Goal: Task Accomplishment & Management: Use online tool/utility

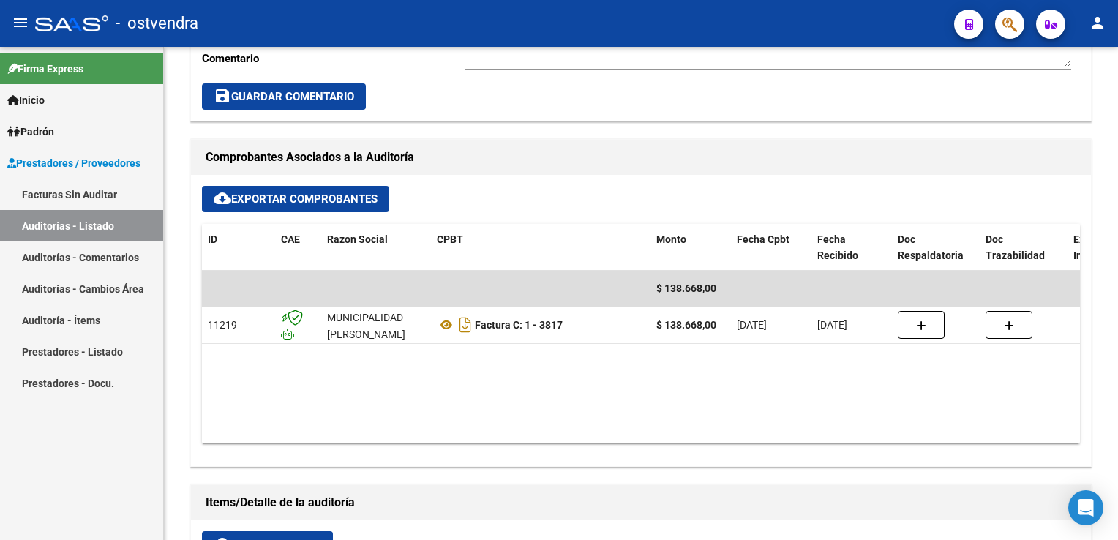
scroll to position [293, 0]
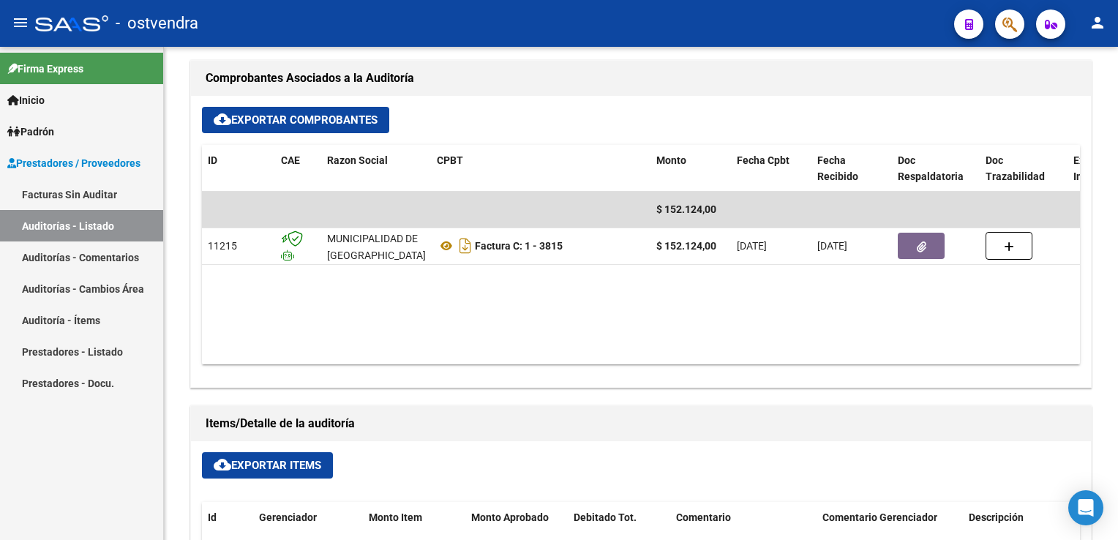
scroll to position [614, 0]
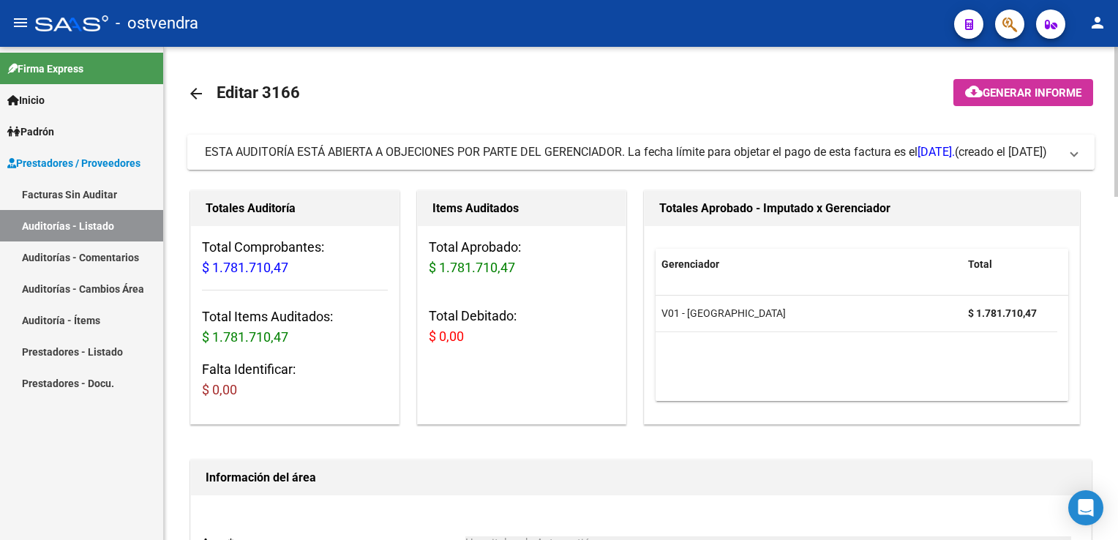
click at [1069, 157] on span "ESTA AUDITORÍA ESTÁ ABIERTA A OBJECIONES POR PARTE DEL GERENCIADOR. La fecha lí…" at bounding box center [638, 152] width 866 height 16
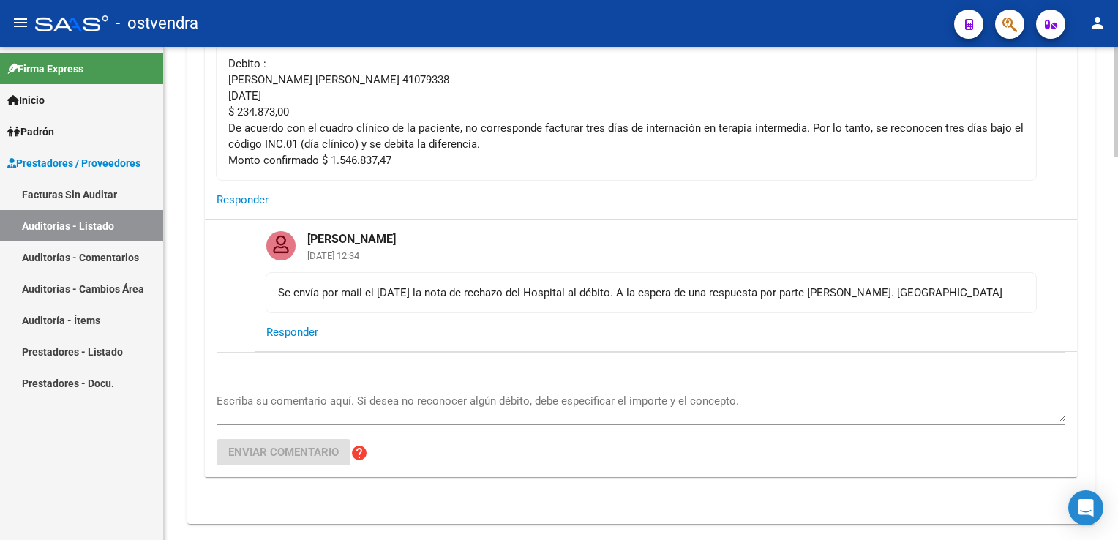
scroll to position [293, 0]
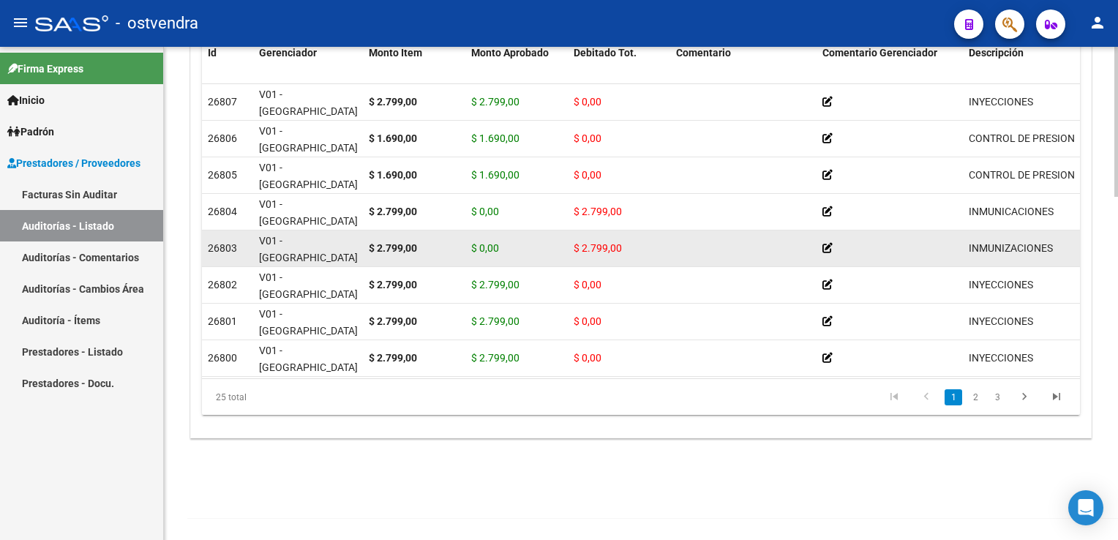
scroll to position [1127, 0]
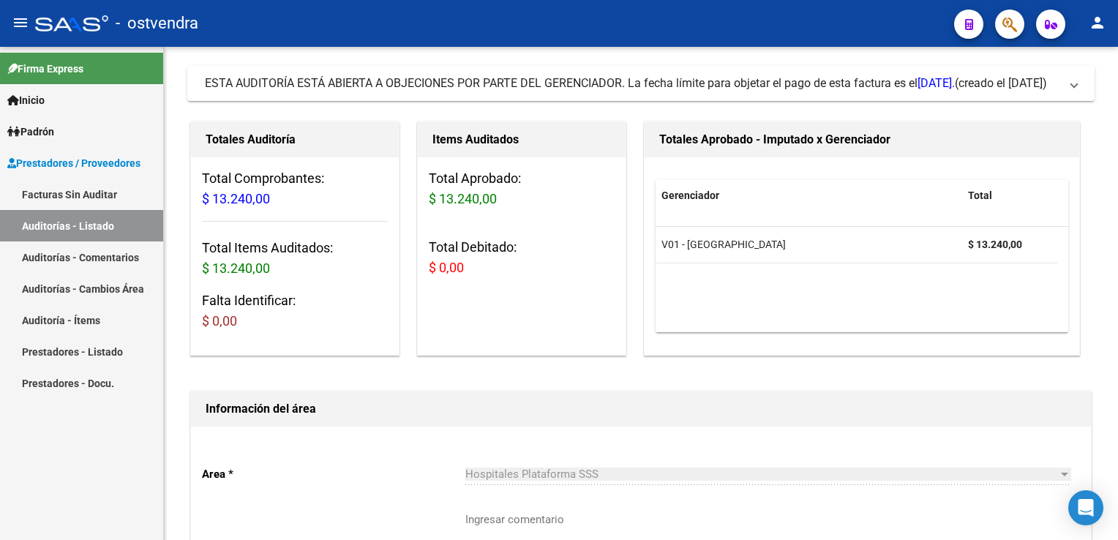
scroll to position [73, 0]
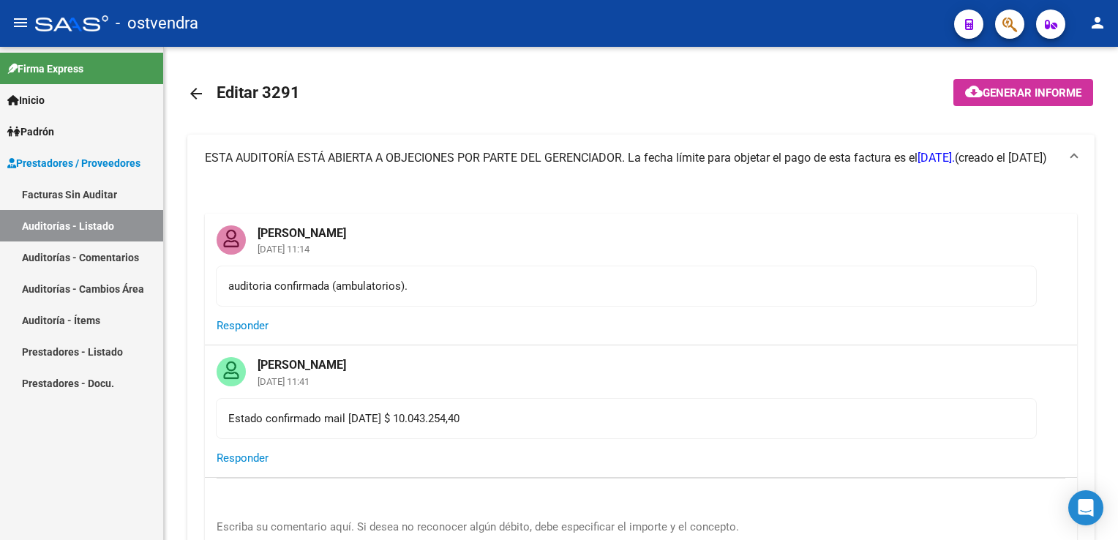
scroll to position [1317, 0]
